Goal: Information Seeking & Learning: Learn about a topic

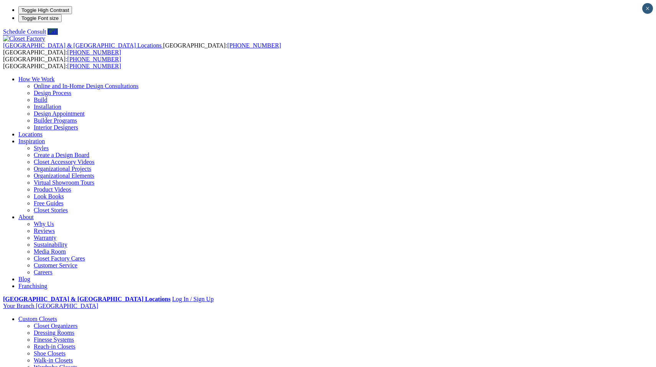
click at [34, 214] on link "About" at bounding box center [25, 217] width 15 height 7
click at [34, 357] on link "Walk-in Closets" at bounding box center [53, 360] width 39 height 7
click at [37, 366] on link "Wood Closets" at bounding box center [51, 374] width 34 height 7
drag, startPoint x: 234, startPoint y: 342, endPoint x: 232, endPoint y: 347, distance: 5.5
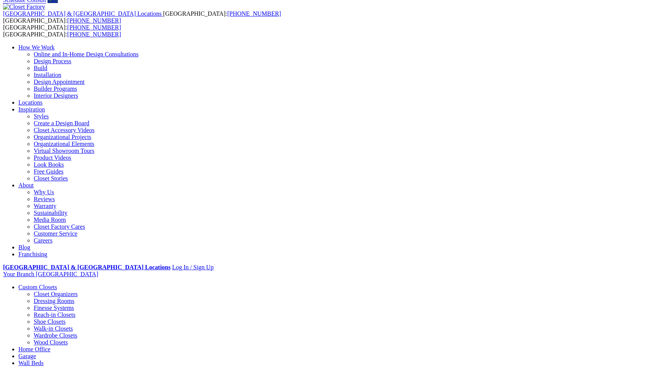
scroll to position [51, 0]
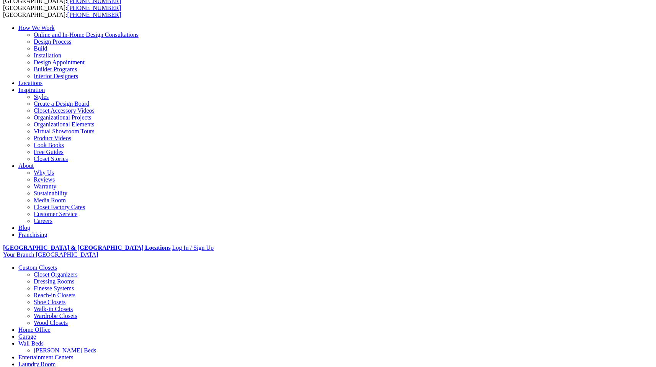
drag, startPoint x: 201, startPoint y: 344, endPoint x: 196, endPoint y: 355, distance: 12.2
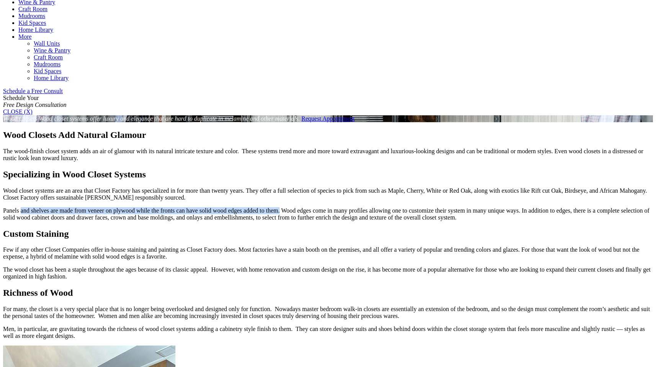
scroll to position [0, 0]
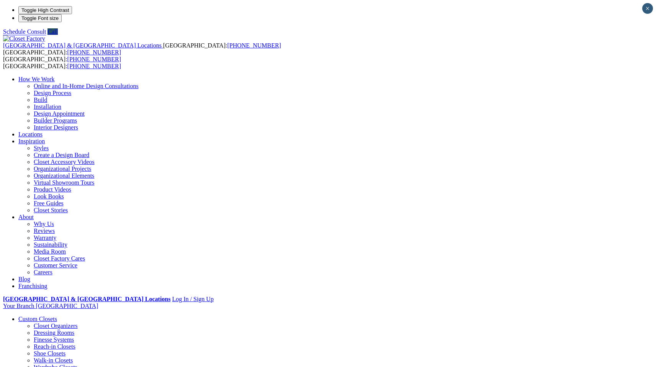
click at [43, 357] on link "Walk-in Closets" at bounding box center [53, 360] width 39 height 7
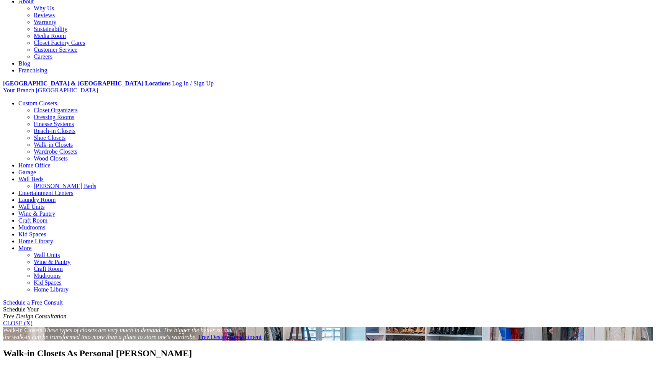
scroll to position [107, 0]
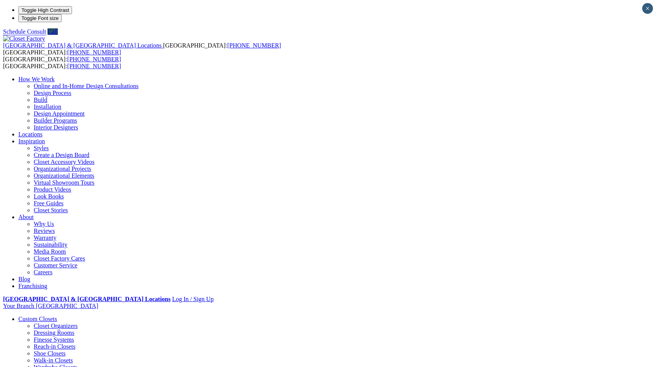
drag, startPoint x: 257, startPoint y: 138, endPoint x: 254, endPoint y: 174, distance: 35.8
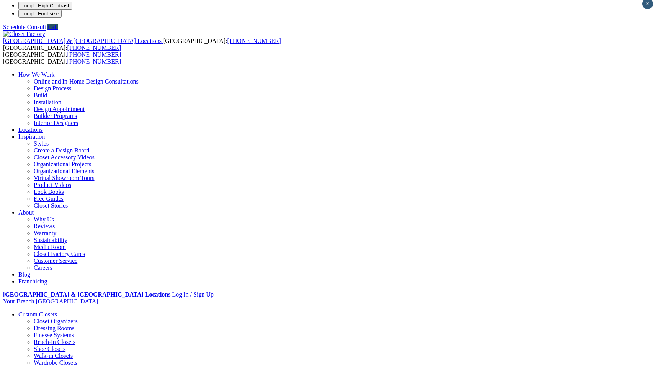
drag, startPoint x: 201, startPoint y: 317, endPoint x: 194, endPoint y: 326, distance: 10.9
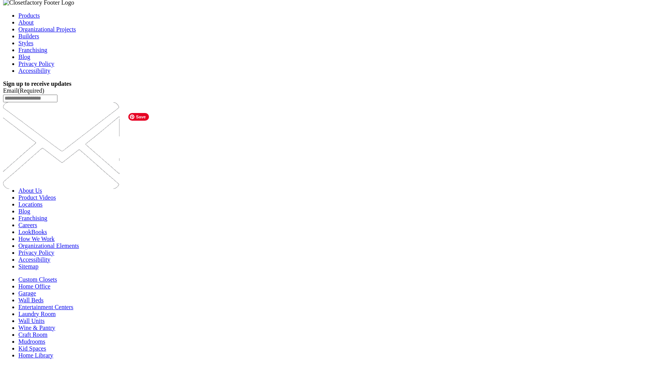
scroll to position [1267, 0]
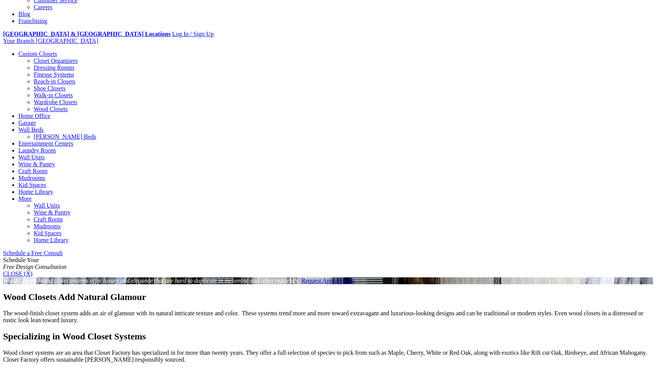
scroll to position [255, 0]
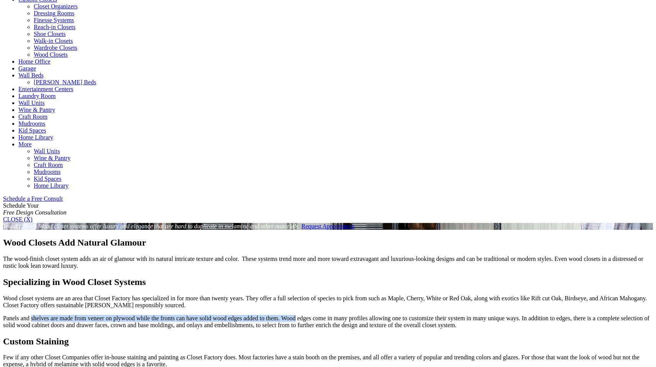
scroll to position [0, 0]
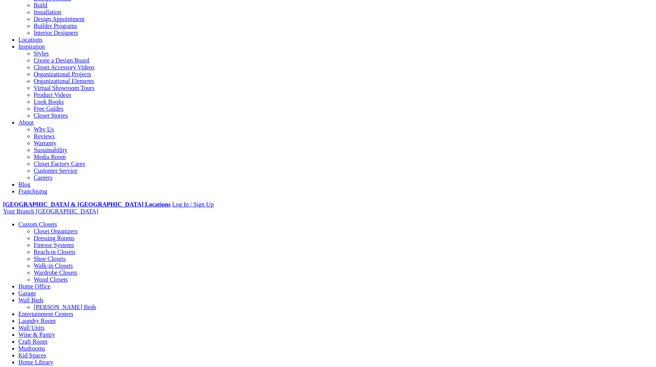
scroll to position [134, 0]
